Goal: Information Seeking & Learning: Check status

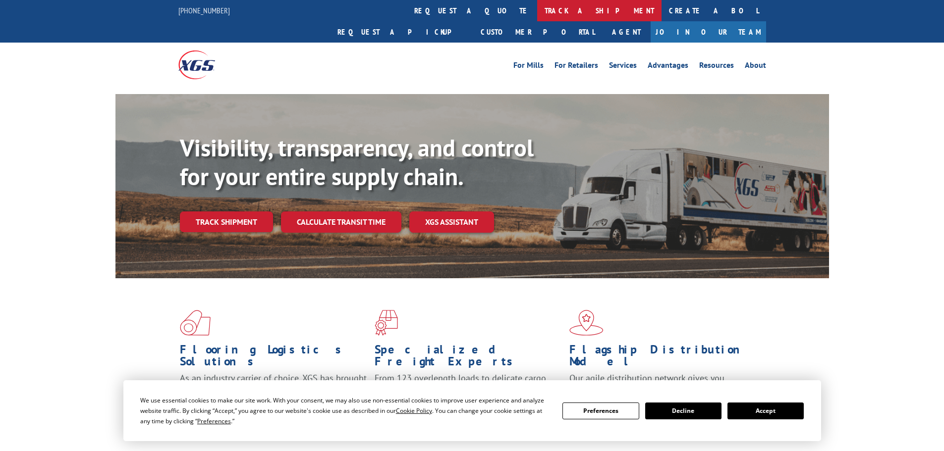
click at [537, 17] on link "track a shipment" at bounding box center [599, 10] width 124 height 21
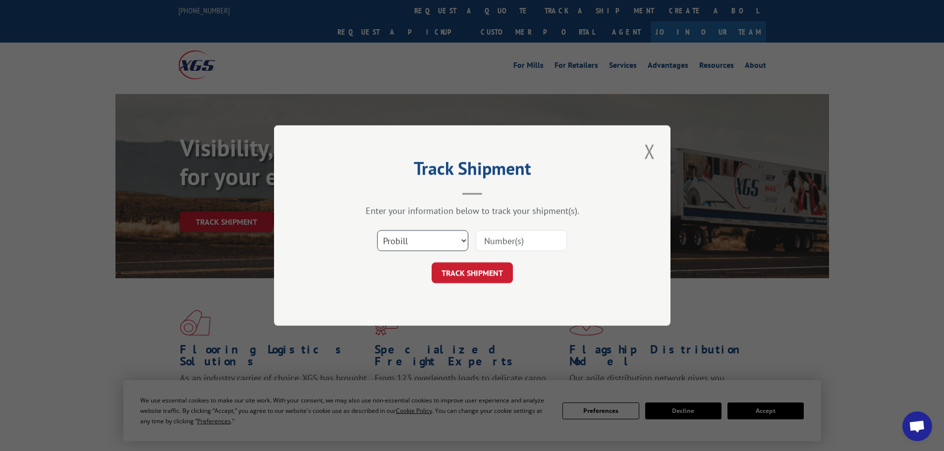
click at [403, 241] on select "Select category... Probill BOL PO" at bounding box center [422, 240] width 91 height 21
select select "po"
click at [377, 230] on select "Select category... Probill BOL PO" at bounding box center [422, 240] width 91 height 21
click at [540, 244] on input at bounding box center [521, 240] width 91 height 21
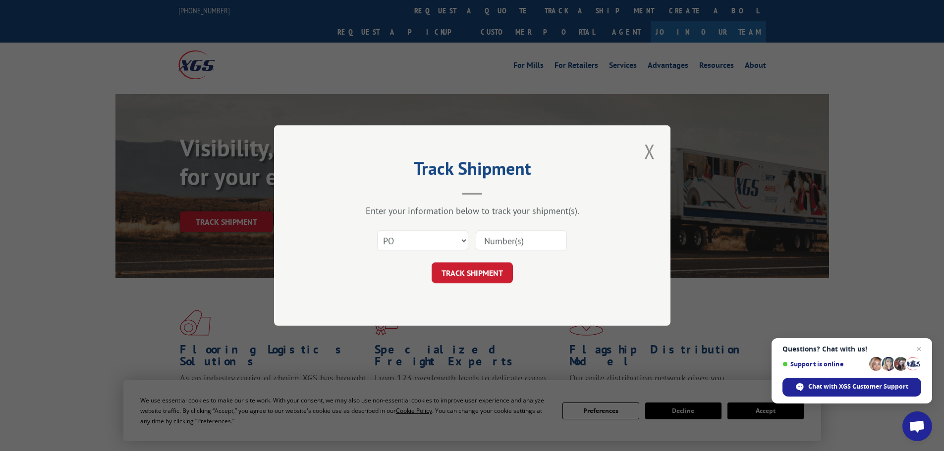
paste input "21519806"
type input "21519806"
click at [457, 272] on button "TRACK SHIPMENT" at bounding box center [472, 273] width 81 height 21
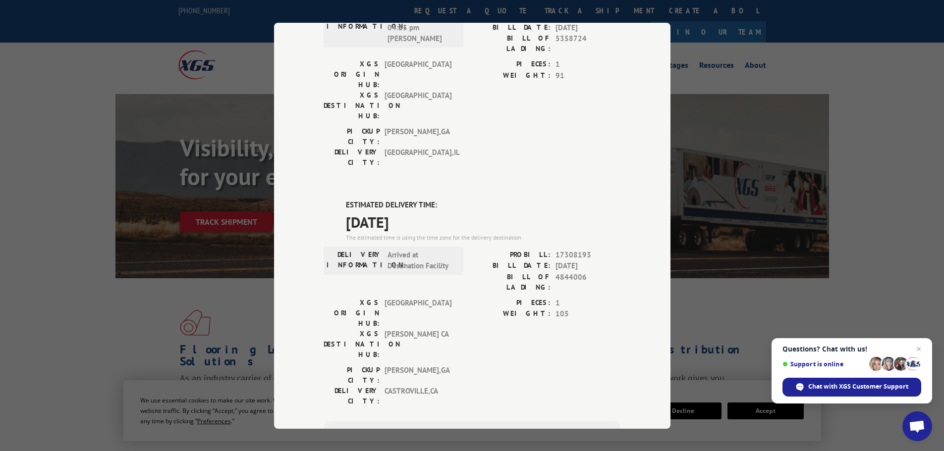
scroll to position [347, 0]
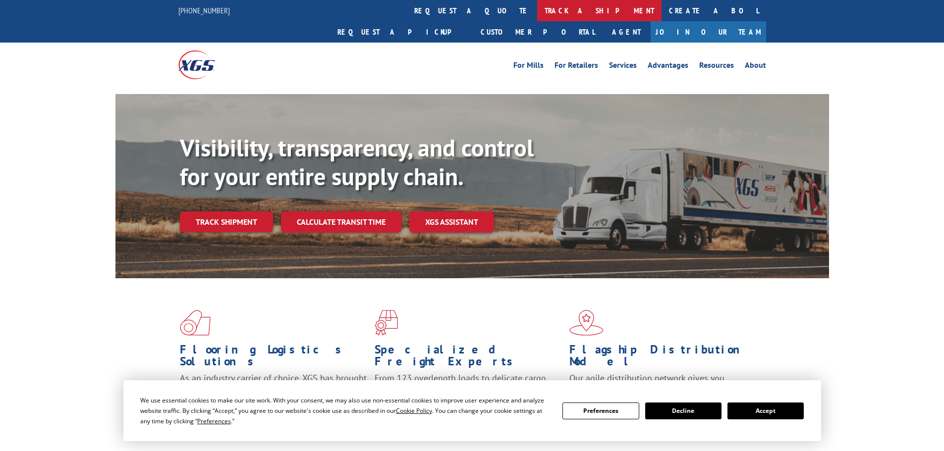
click at [537, 12] on link "track a shipment" at bounding box center [599, 10] width 124 height 21
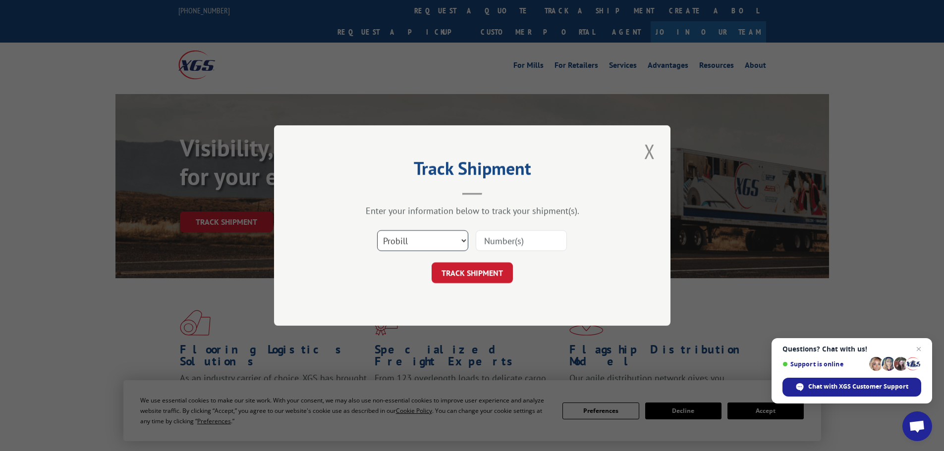
click at [422, 241] on select "Select category... Probill BOL PO" at bounding box center [422, 240] width 91 height 21
select select "po"
click at [377, 230] on select "Select category... Probill BOL PO" at bounding box center [422, 240] width 91 height 21
click at [527, 246] on input at bounding box center [521, 240] width 91 height 21
paste input "21519731"
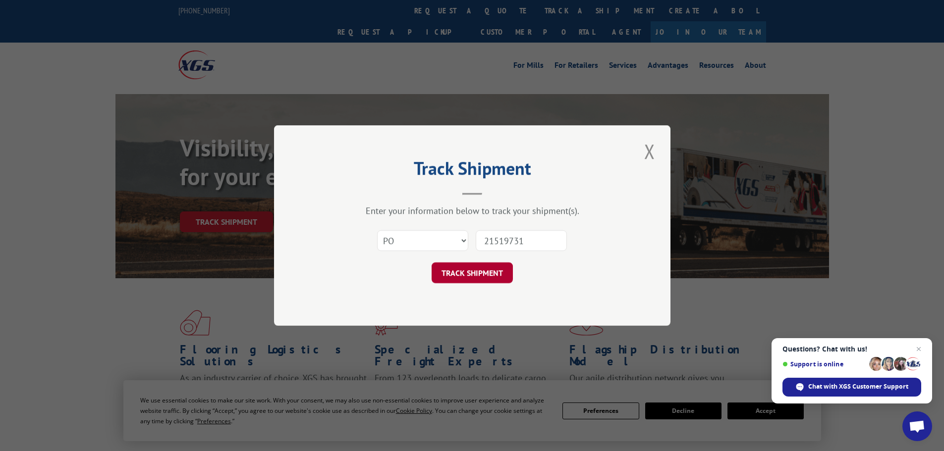
type input "21519731"
click at [485, 274] on button "TRACK SHIPMENT" at bounding box center [472, 273] width 81 height 21
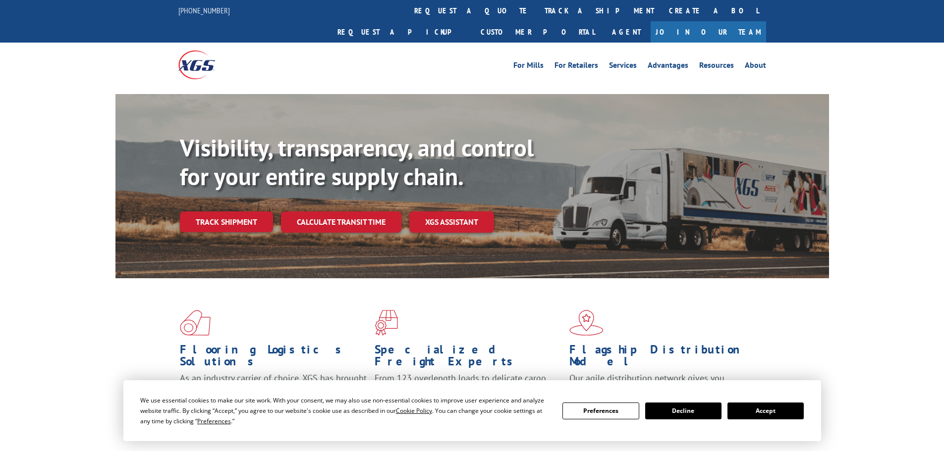
click at [537, 7] on link "track a shipment" at bounding box center [599, 10] width 124 height 21
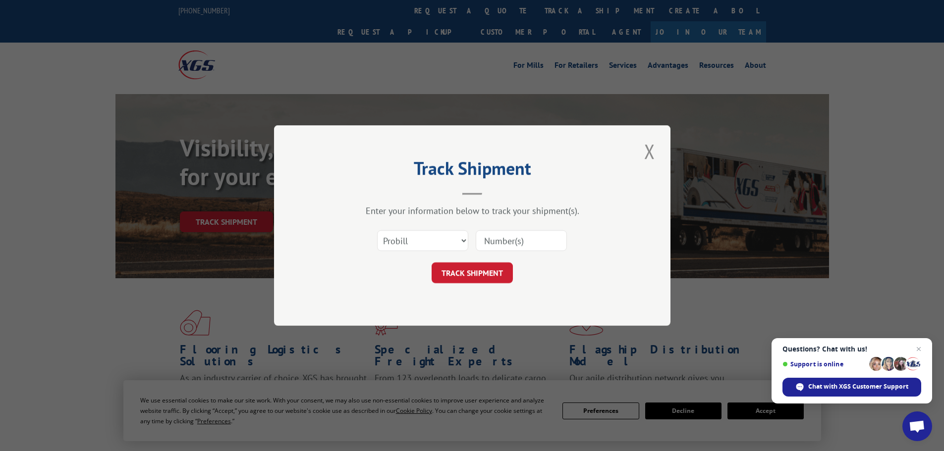
click at [523, 243] on input at bounding box center [521, 240] width 91 height 21
paste input "17514361"
type input "17514361"
click at [469, 273] on button "TRACK SHIPMENT" at bounding box center [472, 273] width 81 height 21
